Goal: Check status: Check status

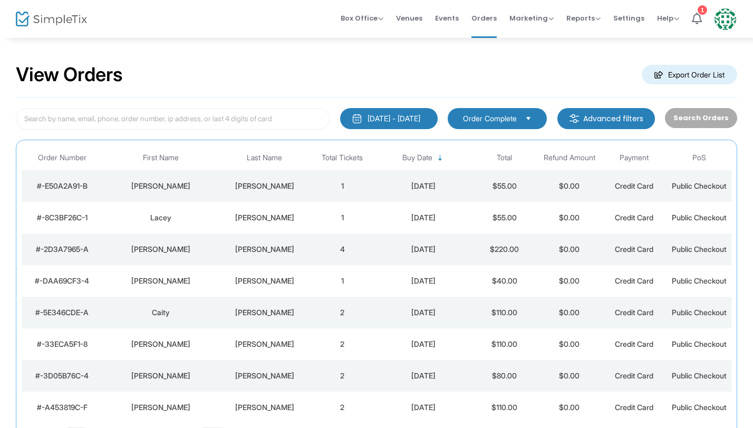
click at [210, 220] on div "Lacey" at bounding box center [160, 217] width 111 height 11
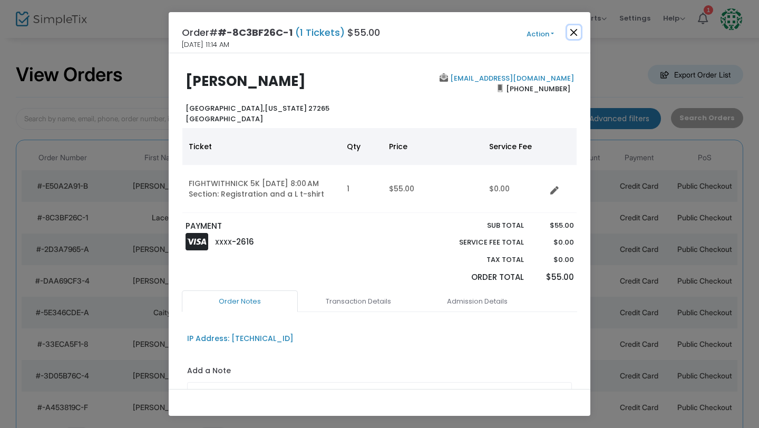
click at [573, 30] on button "Close" at bounding box center [574, 32] width 14 height 14
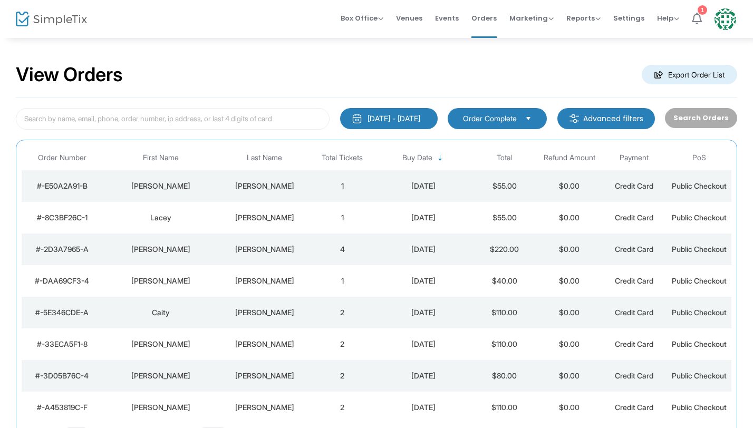
click at [700, 17] on icon at bounding box center [696, 19] width 10 height 12
click at [220, 210] on td "[PERSON_NAME]" at bounding box center [264, 218] width 91 height 32
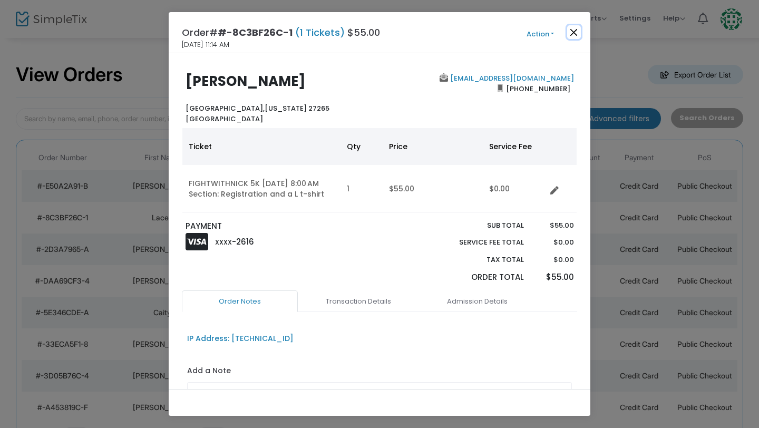
click at [574, 35] on button "Close" at bounding box center [574, 32] width 14 height 14
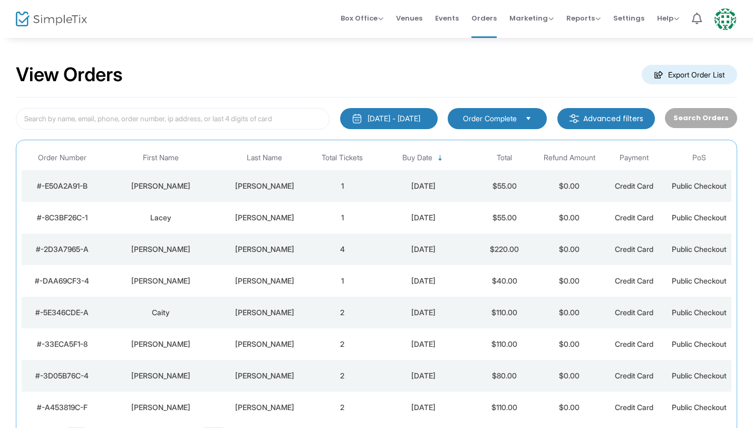
click at [212, 224] on td "Lacey" at bounding box center [161, 218] width 116 height 32
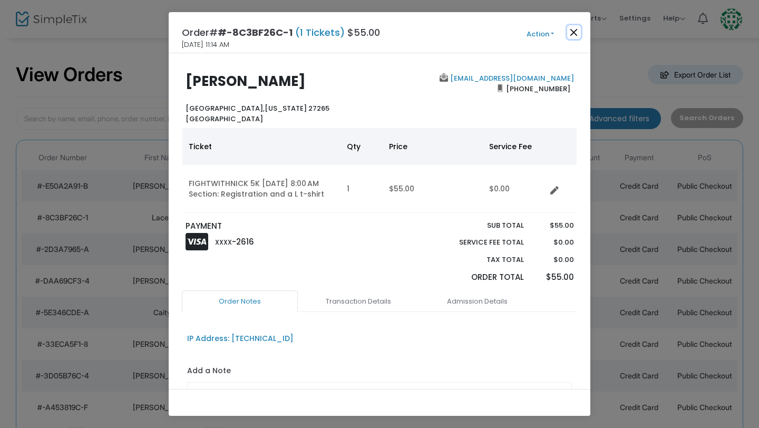
click at [579, 32] on button "Close" at bounding box center [574, 32] width 14 height 14
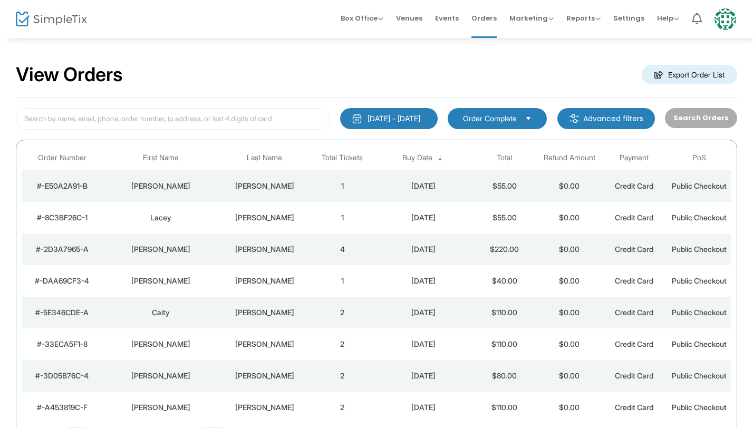
click at [223, 187] on div "[PERSON_NAME]" at bounding box center [264, 186] width 85 height 11
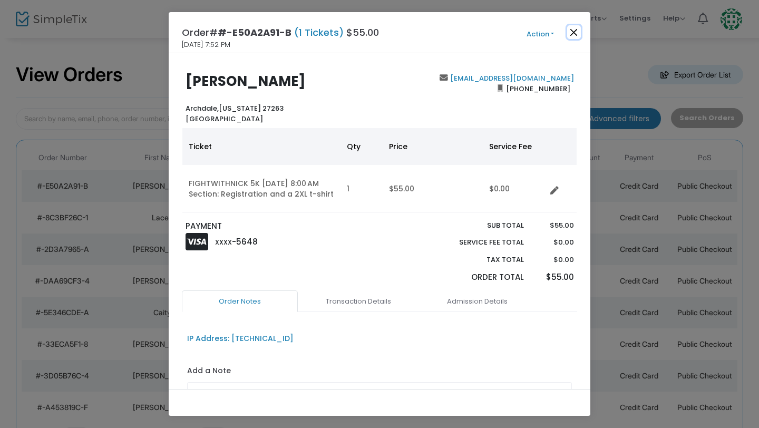
click at [577, 33] on button "Close" at bounding box center [574, 32] width 14 height 14
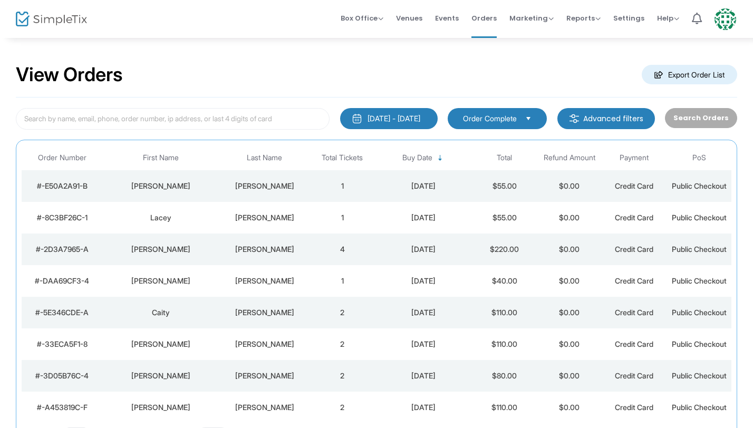
click at [232, 196] on td "[PERSON_NAME]" at bounding box center [264, 186] width 91 height 32
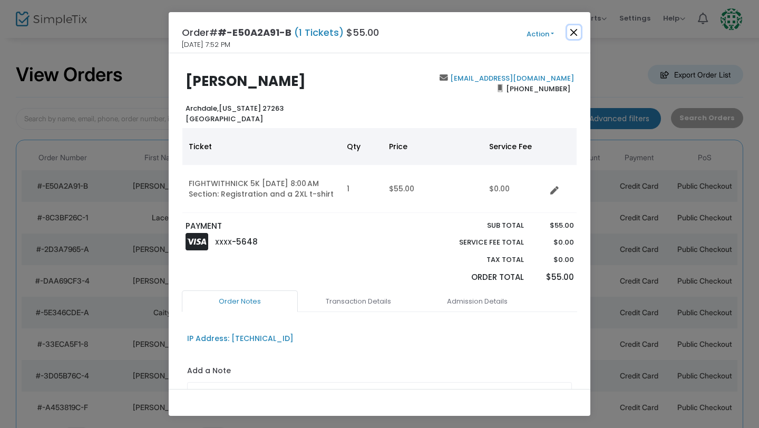
click at [574, 37] on button "Close" at bounding box center [574, 32] width 14 height 14
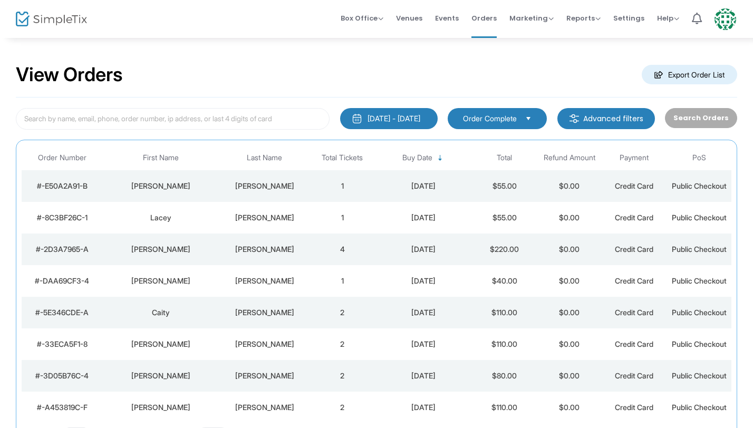
click at [188, 195] on td "[PERSON_NAME]" at bounding box center [161, 186] width 116 height 32
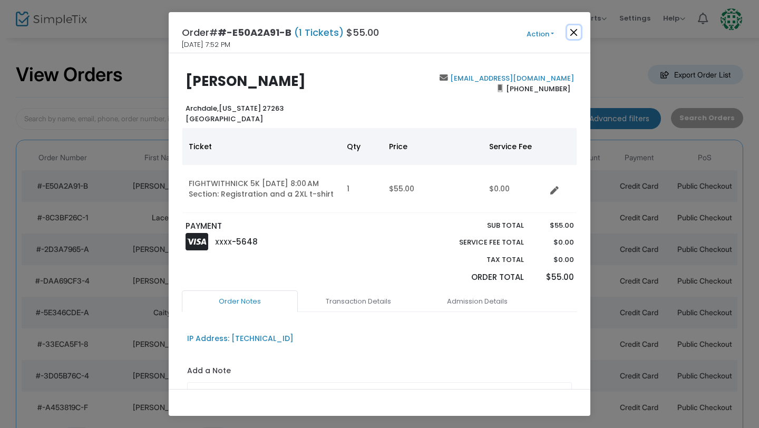
click at [572, 31] on button "Close" at bounding box center [574, 32] width 14 height 14
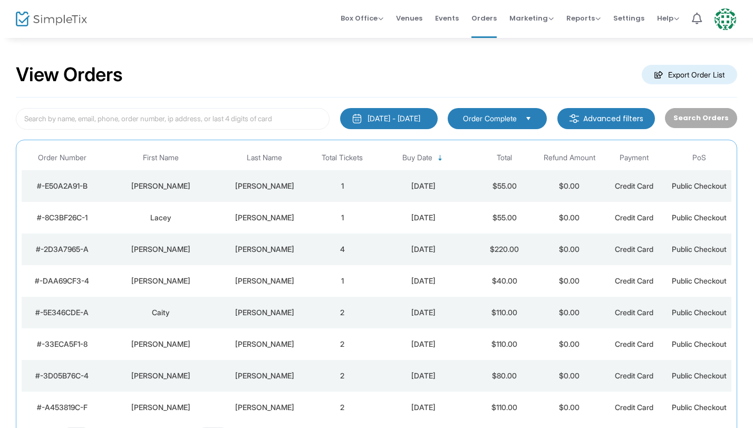
click at [228, 220] on div "[PERSON_NAME]" at bounding box center [264, 217] width 85 height 11
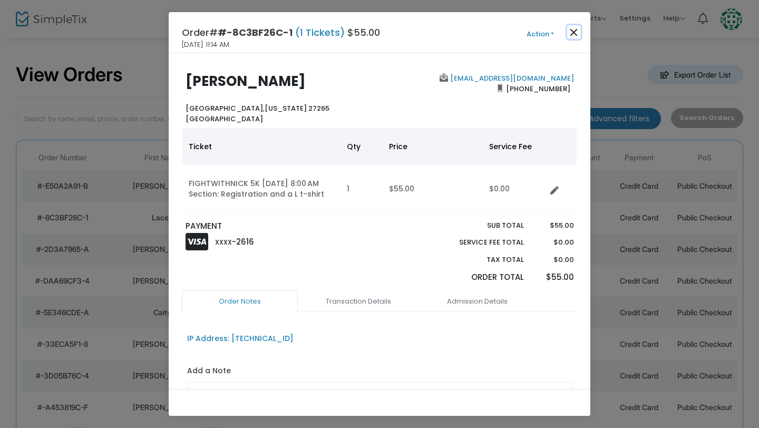
click at [574, 33] on button "Close" at bounding box center [574, 32] width 14 height 14
